Goal: Browse casually

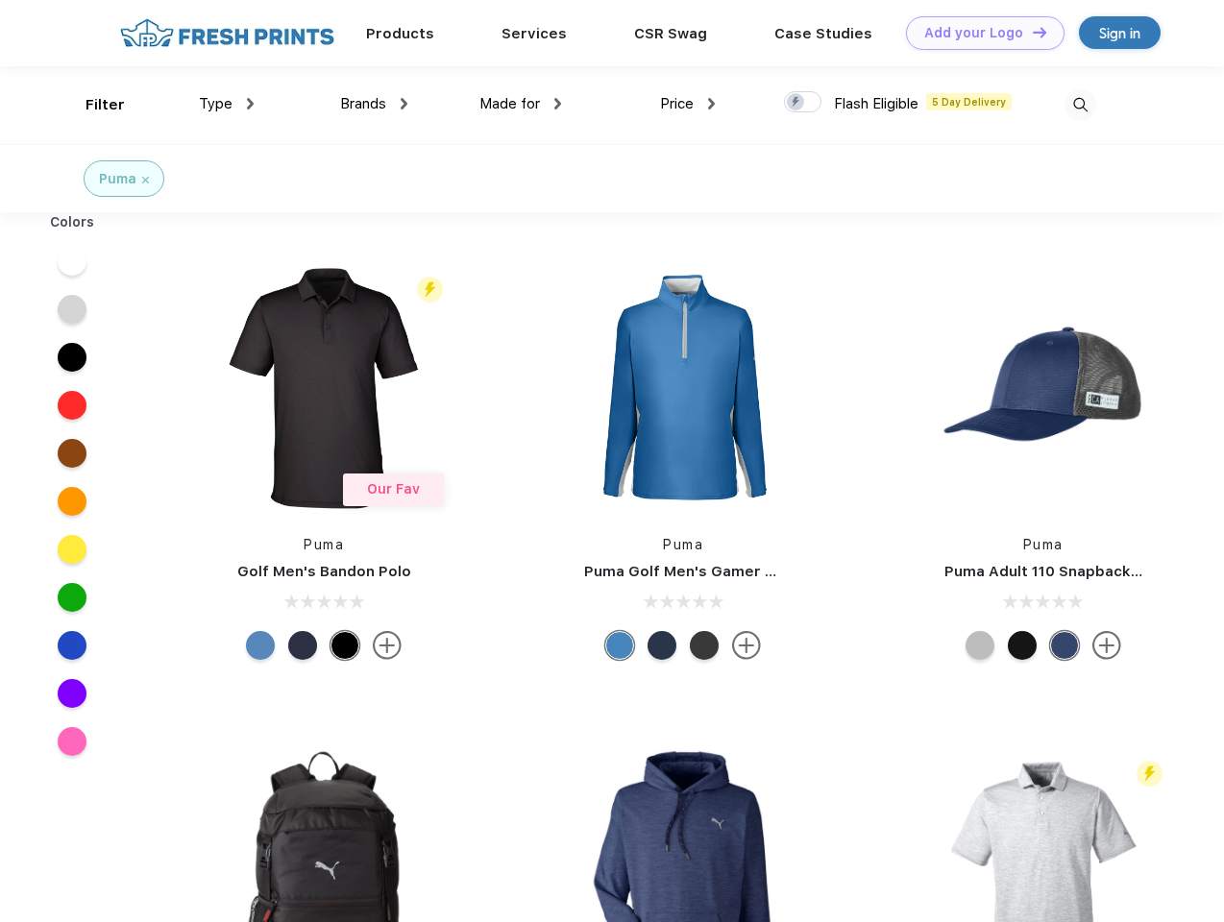
click at [978, 33] on link "Add your Logo Design Tool" at bounding box center [985, 33] width 159 height 34
click at [0, 0] on div "Design Tool" at bounding box center [0, 0] width 0 height 0
click at [1031, 32] on link "Add your Logo Design Tool" at bounding box center [985, 33] width 159 height 34
click at [92, 105] on div "Filter" at bounding box center [105, 105] width 39 height 22
click at [227, 104] on span "Type" at bounding box center [216, 103] width 34 height 17
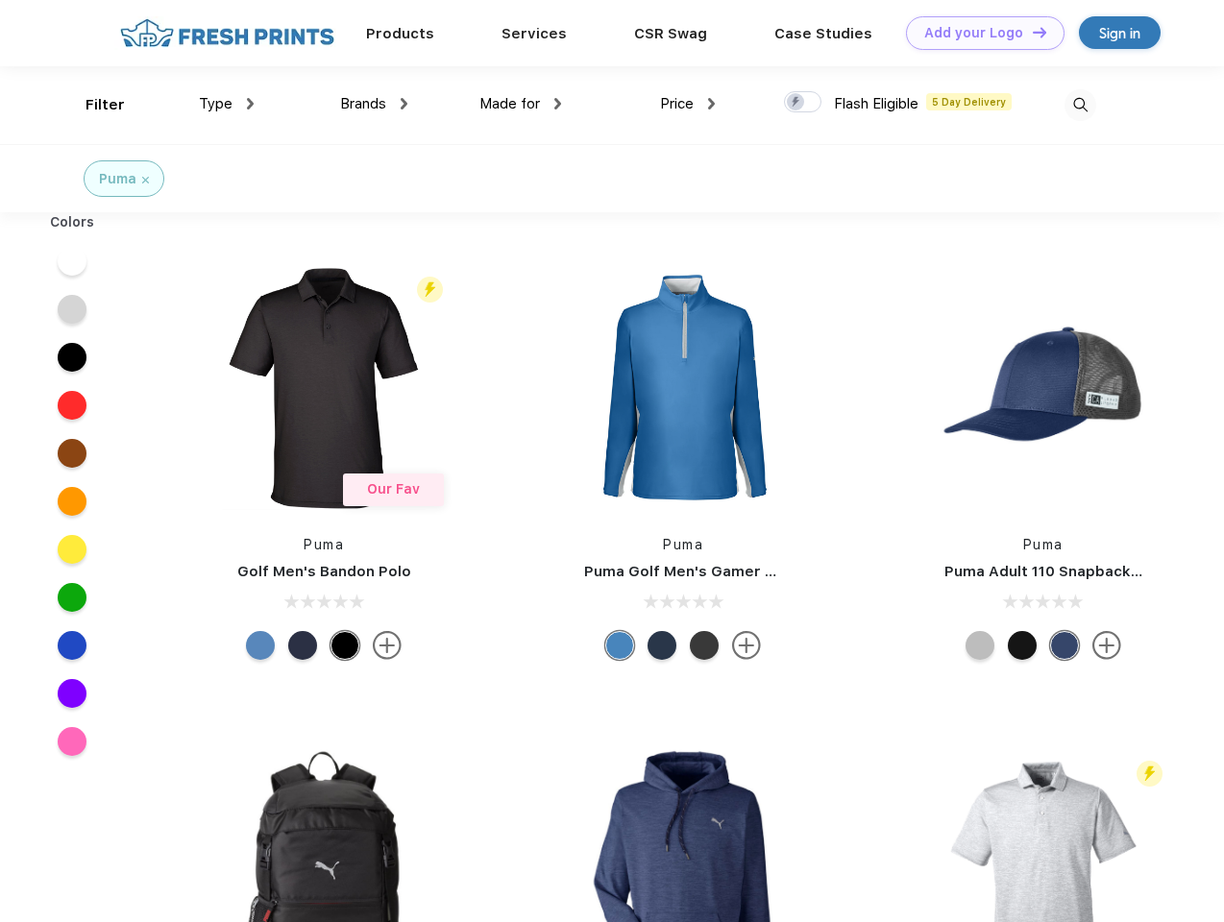
click at [374, 104] on span "Brands" at bounding box center [363, 103] width 46 height 17
click at [521, 104] on span "Made for" at bounding box center [509, 103] width 61 height 17
click at [688, 104] on span "Price" at bounding box center [677, 103] width 34 height 17
click at [803, 103] on div at bounding box center [802, 101] width 37 height 21
click at [796, 103] on input "checkbox" at bounding box center [790, 96] width 12 height 12
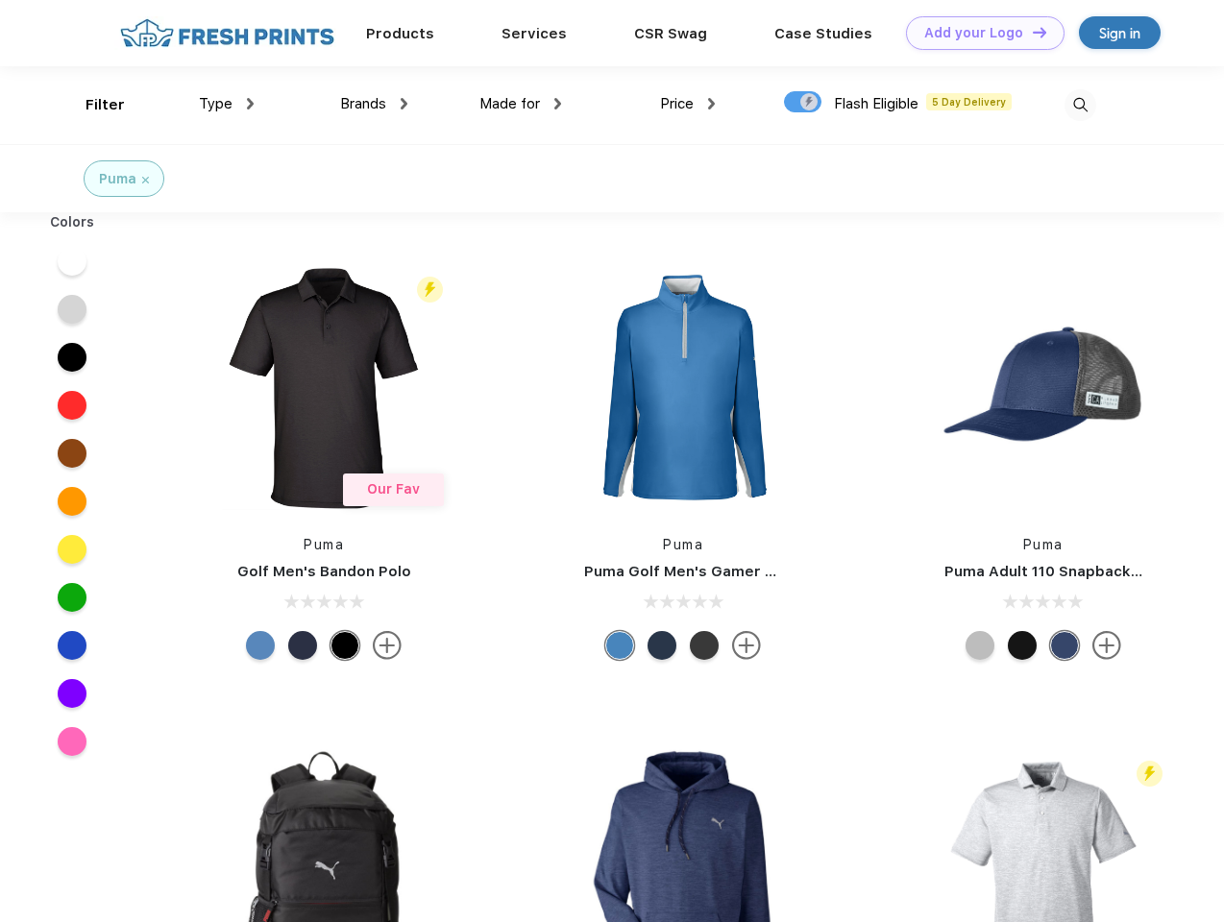
click at [1080, 105] on img at bounding box center [1081, 105] width 32 height 32
